Goal: Obtain resource: Download file/media

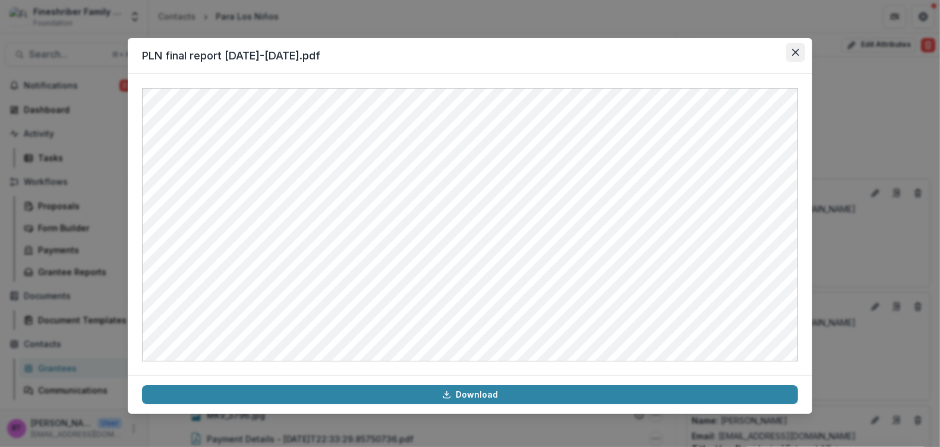
click at [797, 50] on icon "Close" at bounding box center [795, 52] width 7 height 7
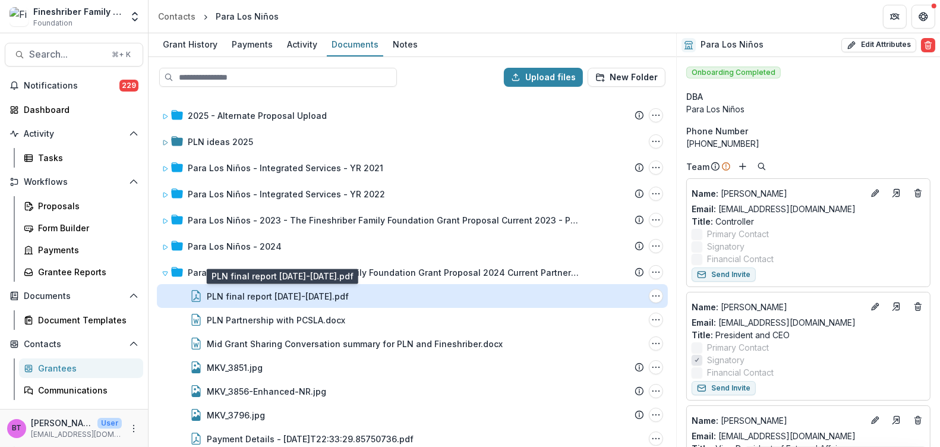
click at [285, 291] on div "PLN final report [DATE]-[DATE].pdf" at bounding box center [278, 296] width 142 height 12
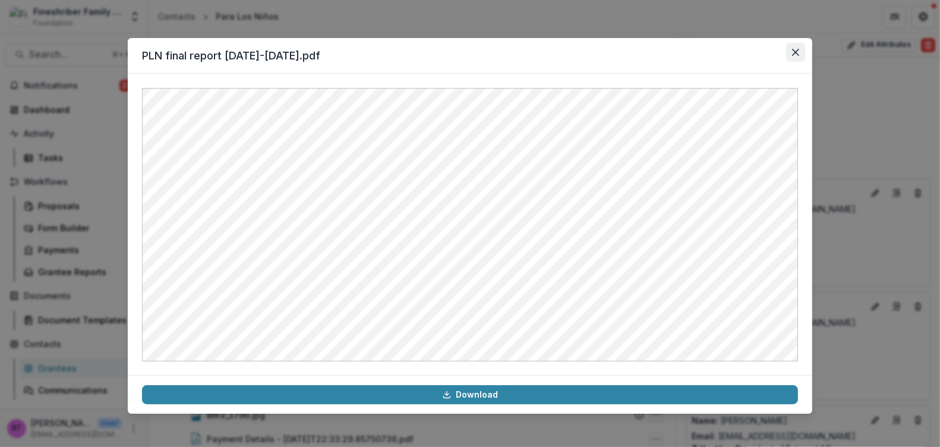
click at [796, 51] on icon "Close" at bounding box center [795, 52] width 7 height 7
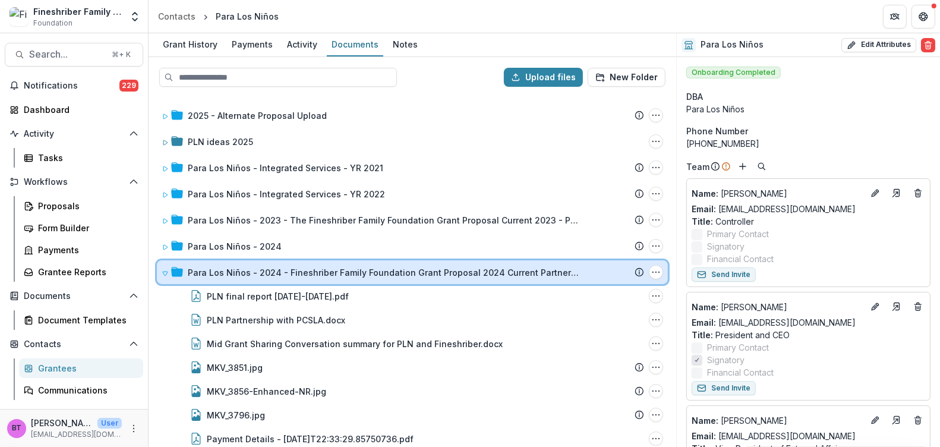
click at [168, 266] on div at bounding box center [172, 272] width 21 height 12
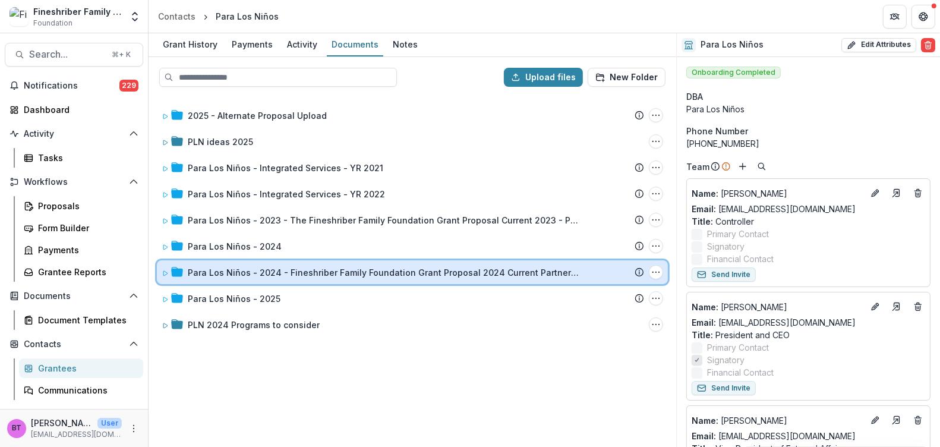
click at [199, 260] on div "Para Los Niños - 2024 - Fineshriber Family Foundation Grant Proposal 2024 Curre…" at bounding box center [412, 272] width 511 height 24
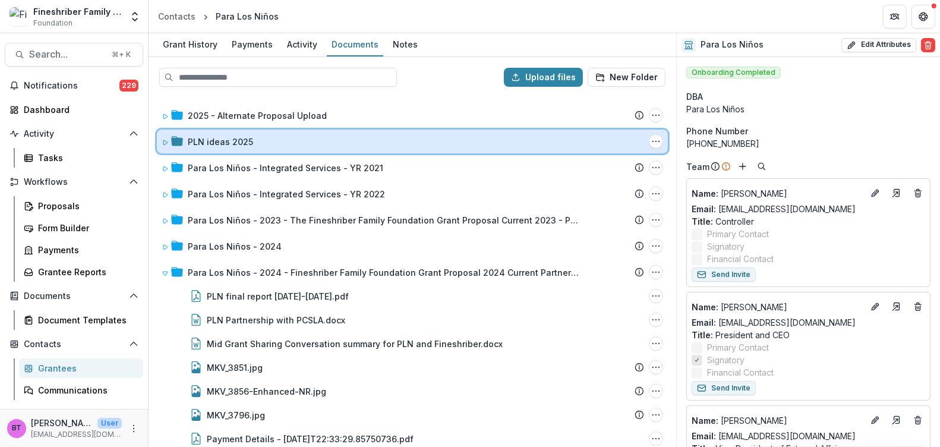
click at [166, 136] on span at bounding box center [165, 141] width 7 height 12
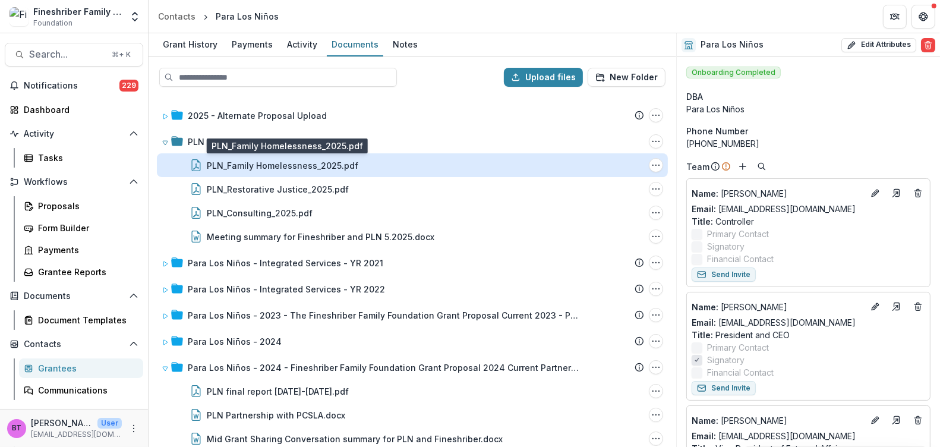
click at [229, 163] on div "PLN_Family Homelessness_2025.pdf" at bounding box center [283, 165] width 152 height 12
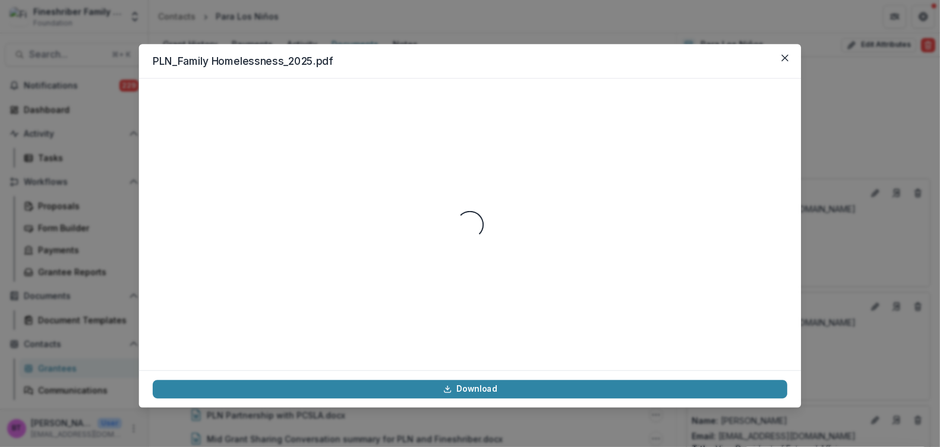
click at [229, 163] on div "Loading..." at bounding box center [470, 225] width 635 height 264
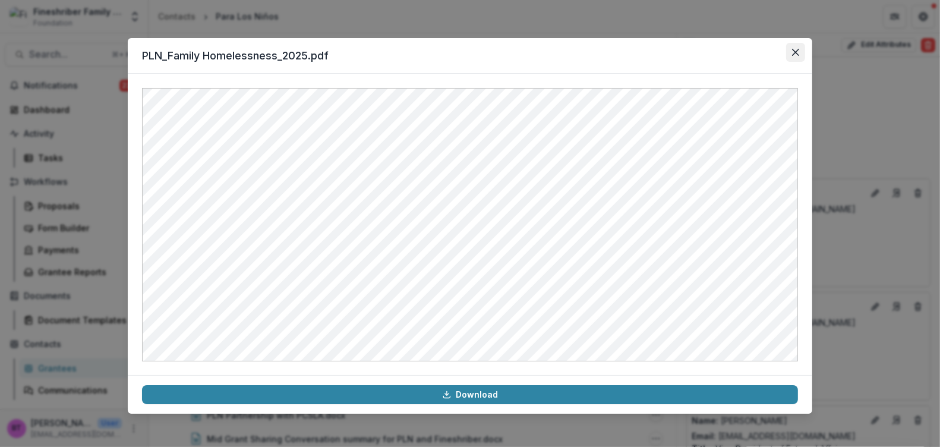
click at [797, 52] on icon "Close" at bounding box center [795, 52] width 7 height 7
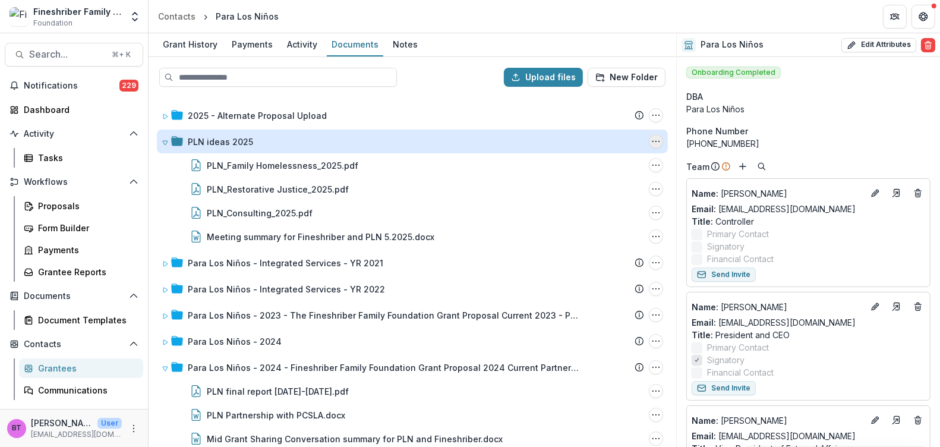
click at [655, 142] on icon "PLN ideas 2025 Options" at bounding box center [656, 142] width 10 height 10
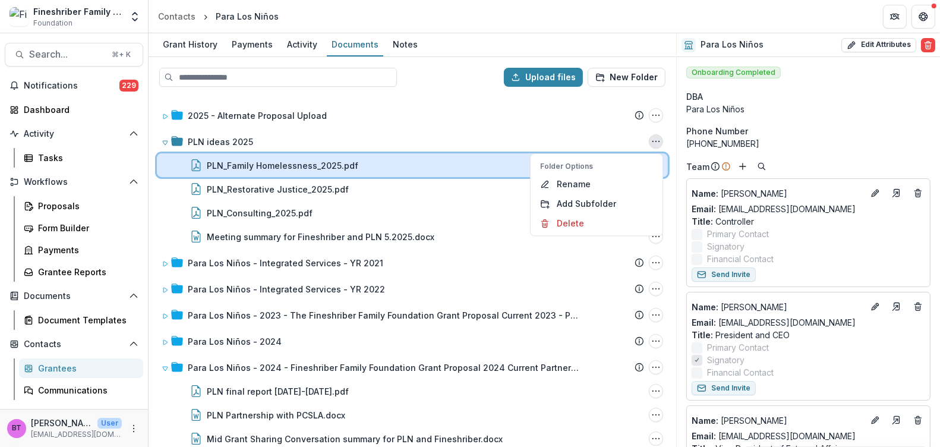
click at [235, 173] on div "PLN_Family Homelessness_2025.pdf File Options Download Rename Delete" at bounding box center [412, 165] width 511 height 24
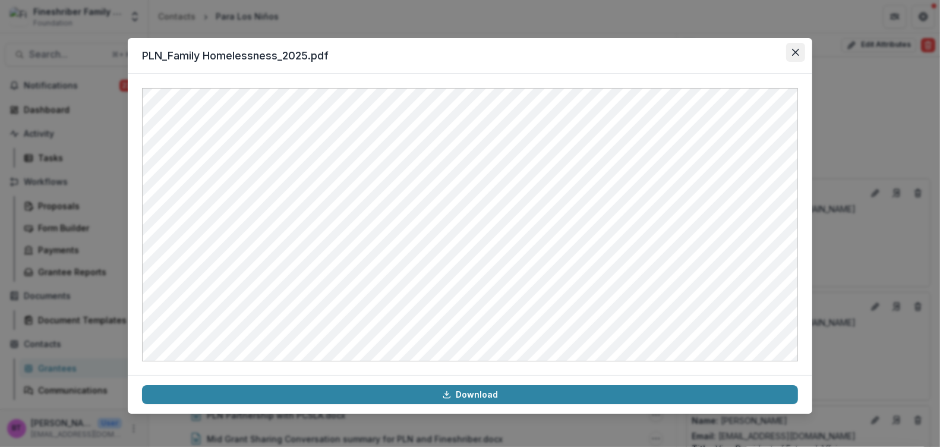
click at [796, 49] on icon "Close" at bounding box center [795, 52] width 7 height 7
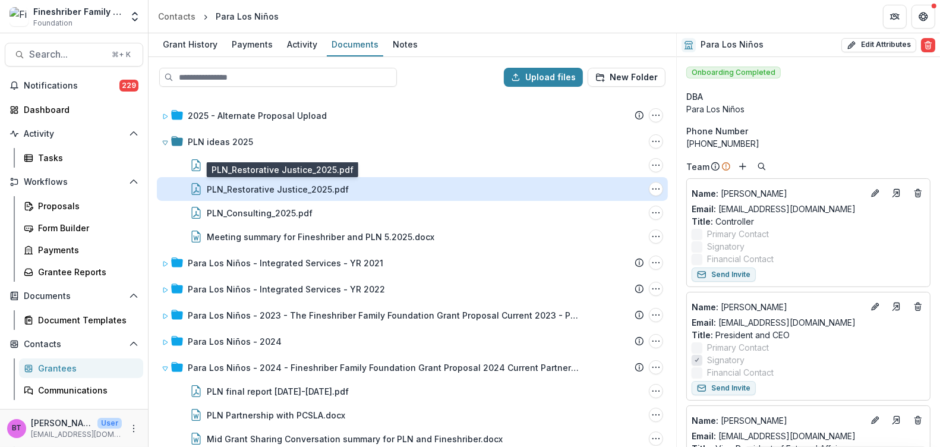
click at [276, 188] on div "PLN_Restorative Justice_2025.pdf" at bounding box center [278, 189] width 142 height 12
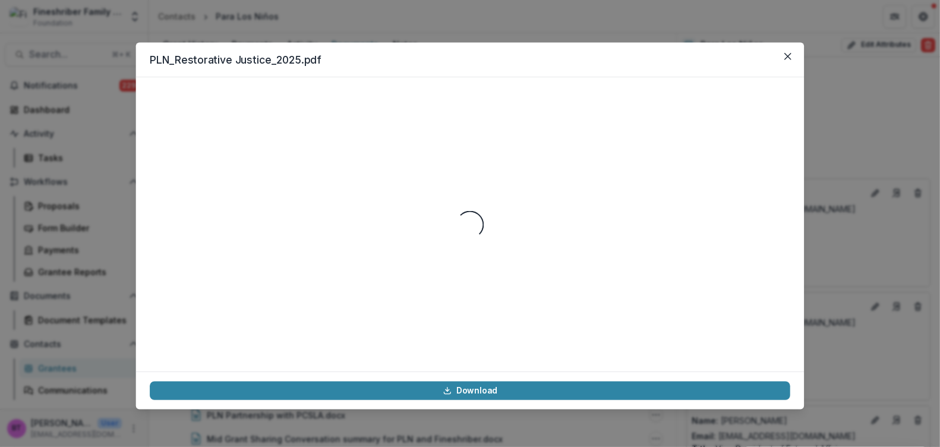
click at [276, 188] on div "Loading..." at bounding box center [470, 225] width 641 height 266
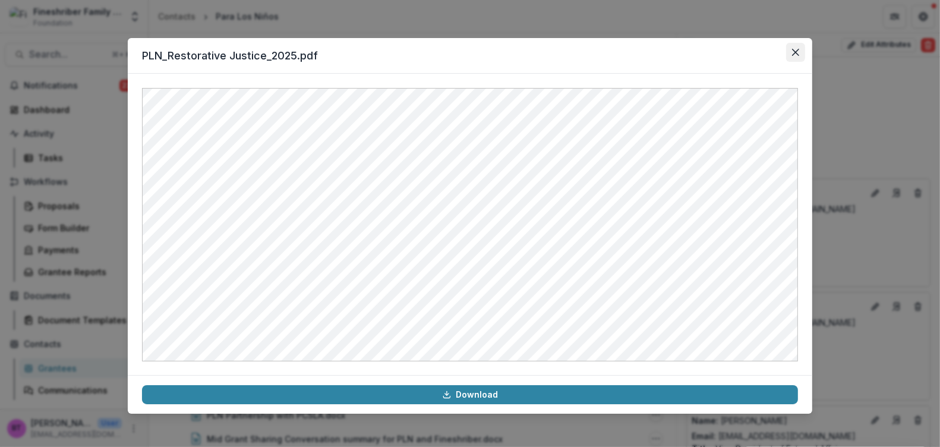
click at [796, 50] on icon "Close" at bounding box center [795, 52] width 7 height 7
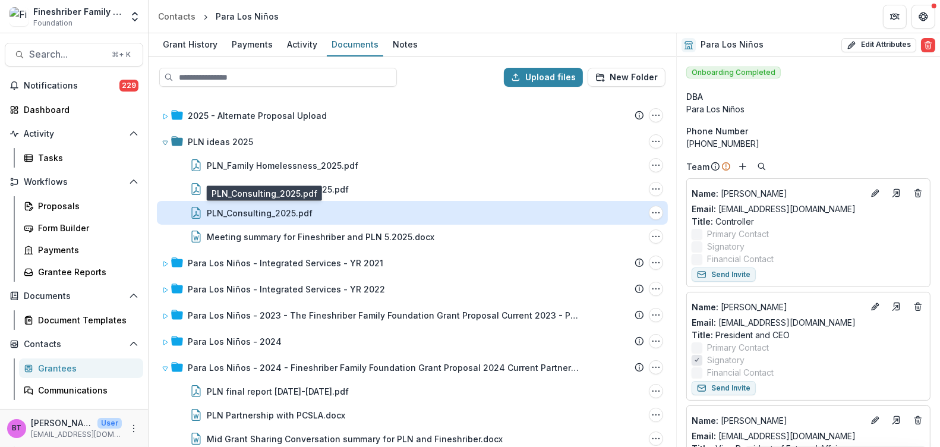
click at [293, 208] on div "PLN_Consulting_2025.pdf" at bounding box center [260, 213] width 106 height 12
click at [293, 208] on div "Loading..." at bounding box center [470, 224] width 655 height 272
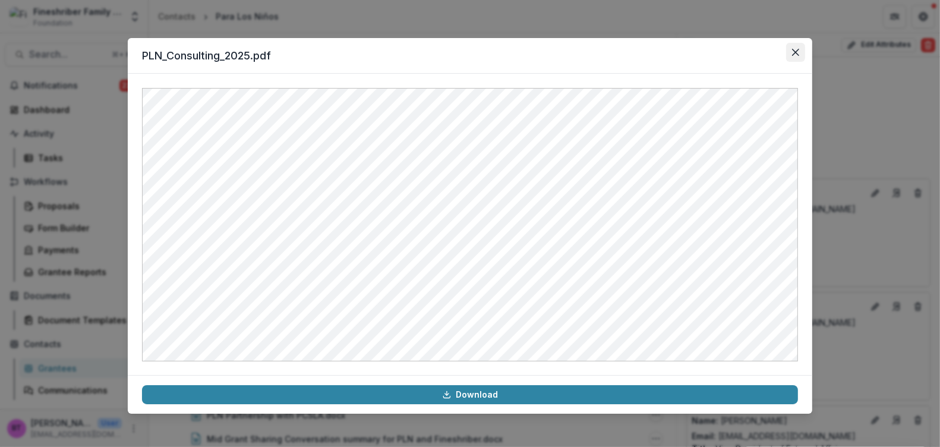
click at [793, 52] on icon "Close" at bounding box center [795, 52] width 7 height 7
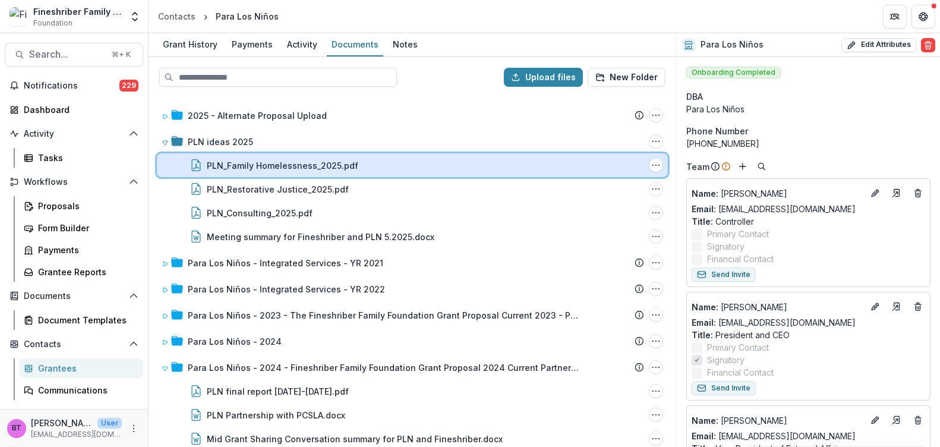
click at [367, 160] on div "PLN_Family Homelessness_2025.pdf" at bounding box center [425, 165] width 437 height 12
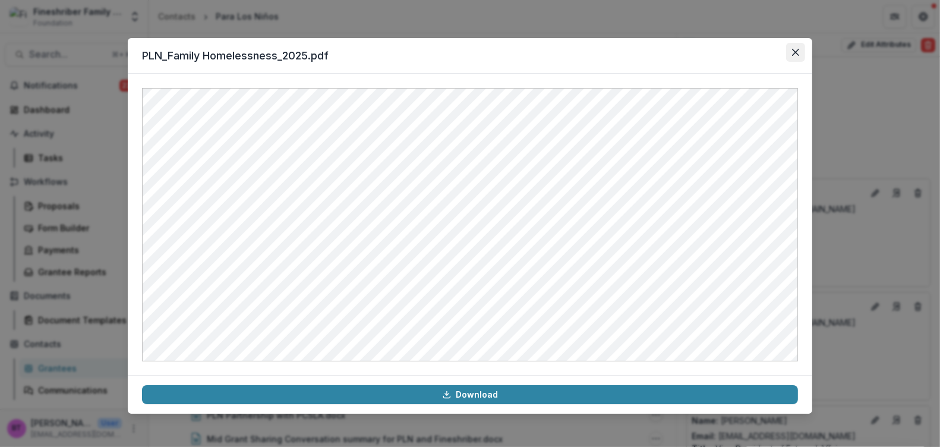
click at [796, 52] on icon "Close" at bounding box center [795, 52] width 7 height 7
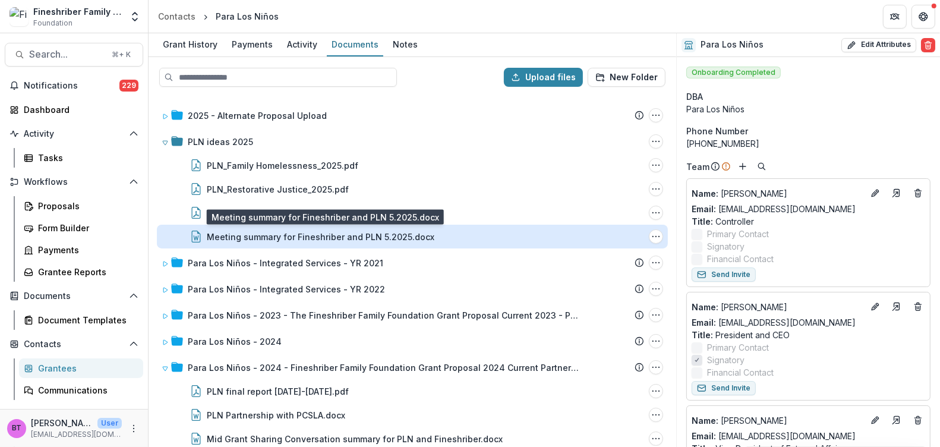
click at [318, 235] on div "Meeting summary for Fineshriber and PLN 5.2025.docx" at bounding box center [321, 237] width 228 height 12
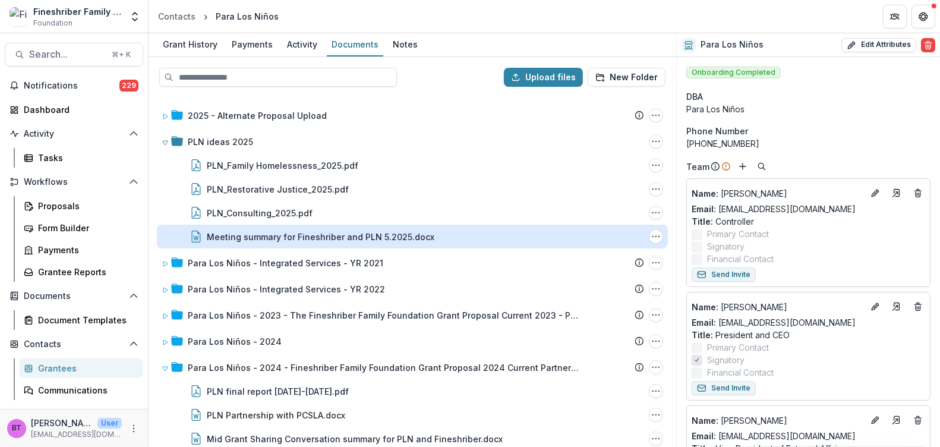
click at [318, 235] on div "Loading..." at bounding box center [470, 224] width 647 height 269
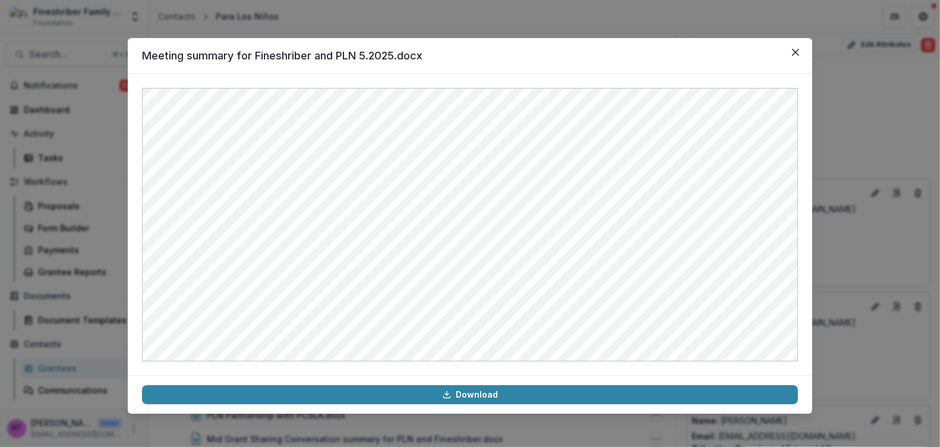
click at [772, 52] on header "Meeting summary for Fineshriber and PLN 5.2025.docx" at bounding box center [470, 56] width 684 height 36
click at [796, 49] on icon "Close" at bounding box center [795, 52] width 7 height 7
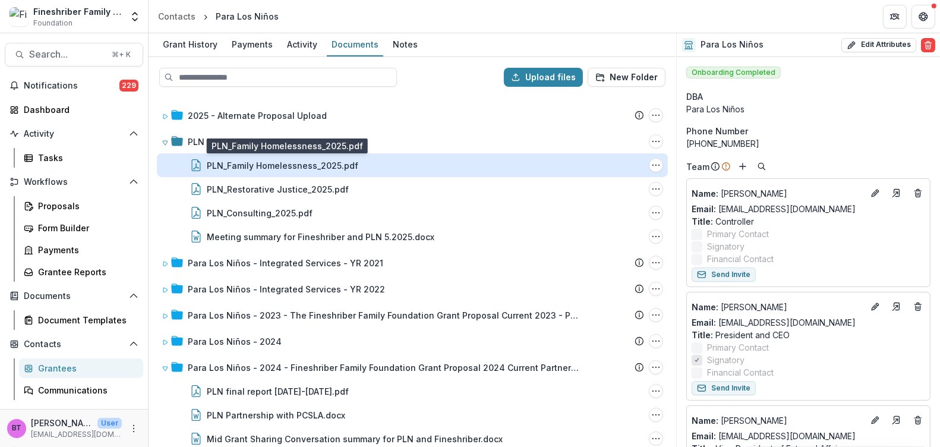
click at [312, 169] on div "PLN_Family Homelessness_2025.pdf" at bounding box center [283, 165] width 152 height 12
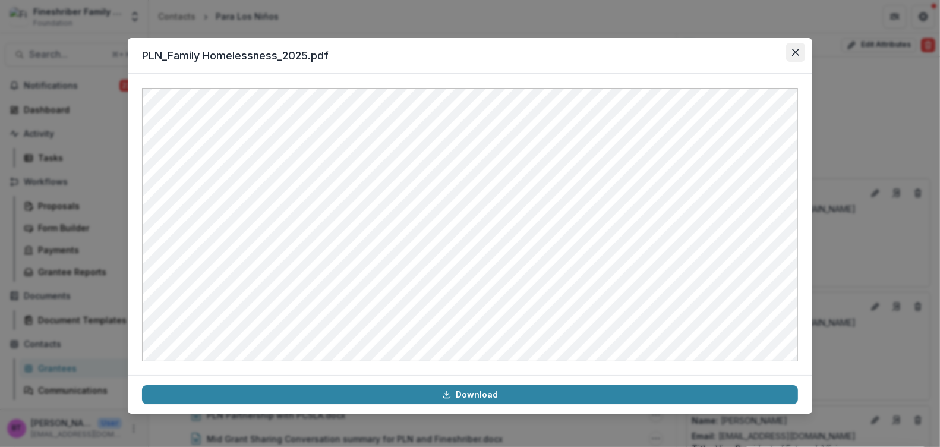
click at [799, 49] on button "Close" at bounding box center [795, 52] width 19 height 19
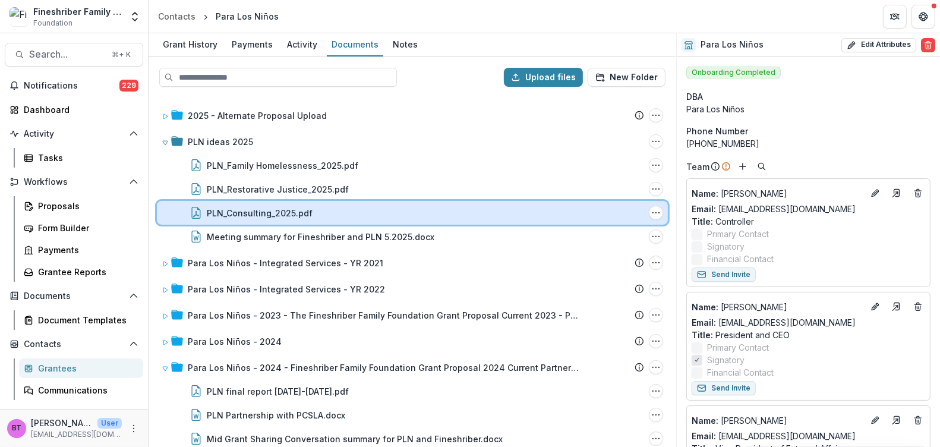
click at [321, 210] on div "PLN_Consulting_2025.pdf" at bounding box center [425, 213] width 437 height 12
